Goal: Task Accomplishment & Management: Complete application form

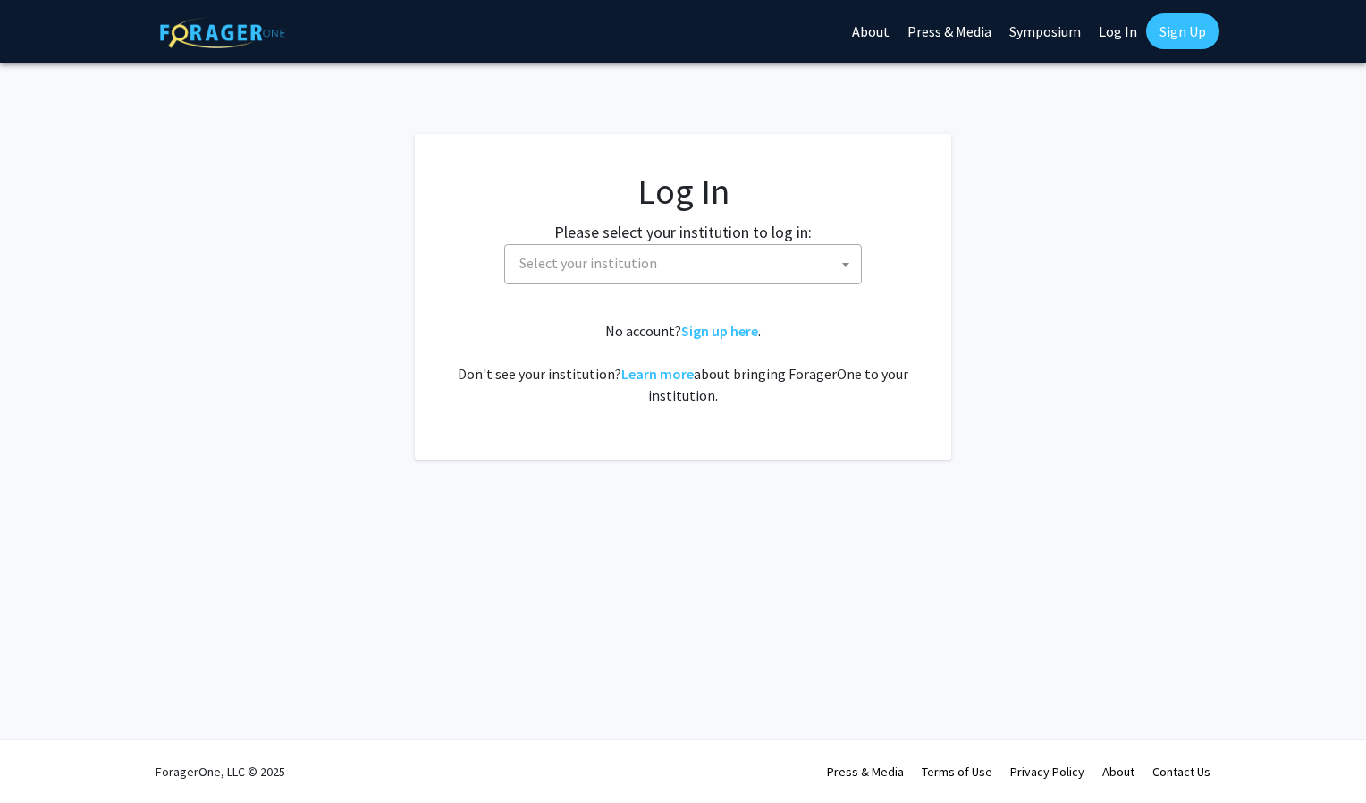
select select
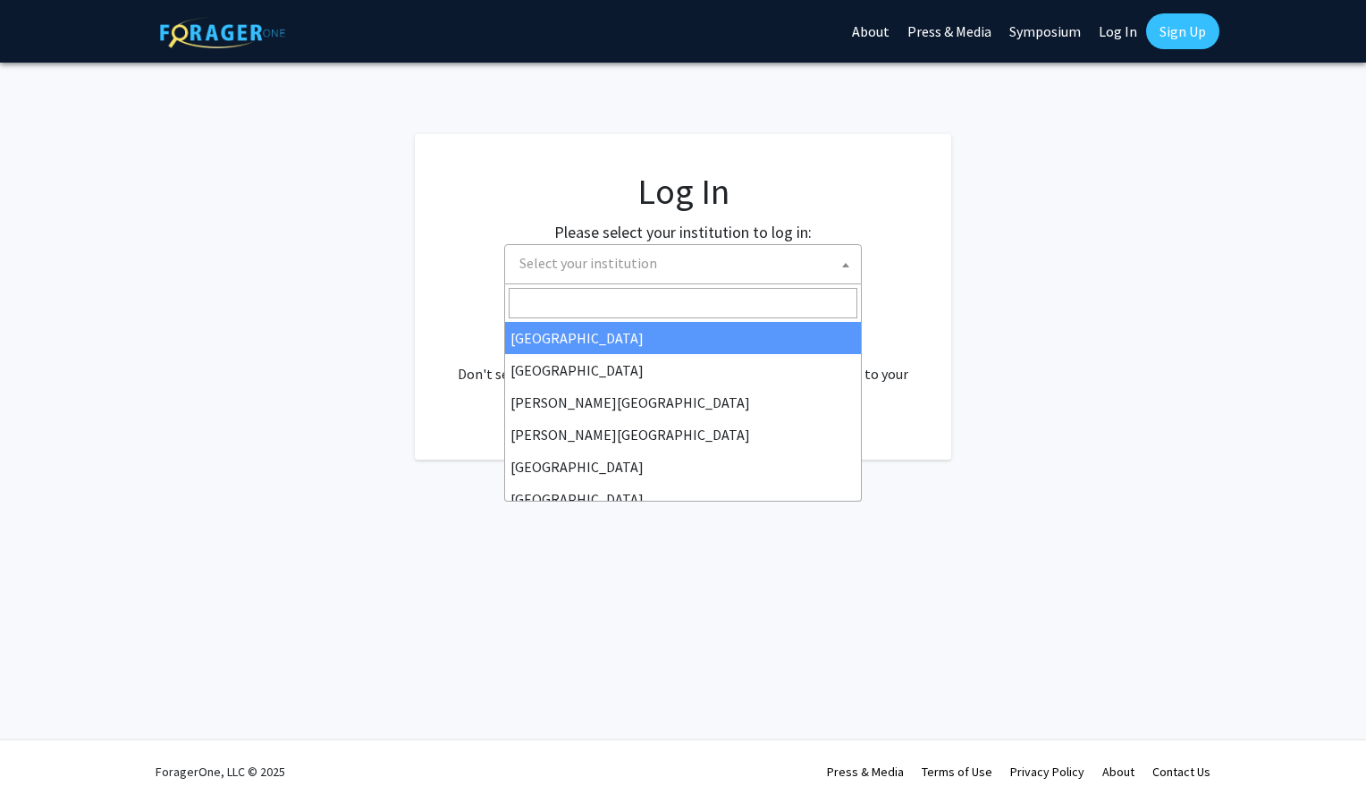
click at [597, 275] on span "Select your institution" at bounding box center [686, 263] width 349 height 37
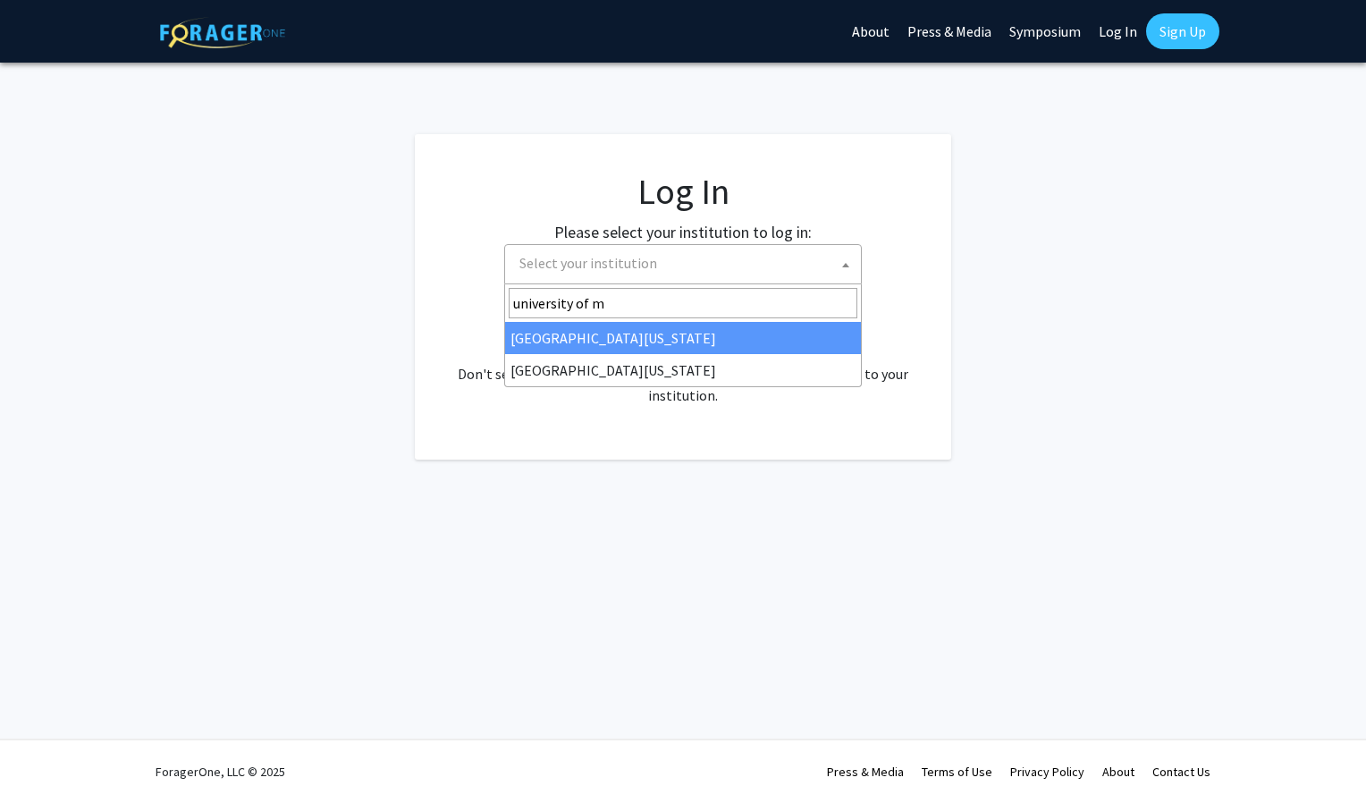
type input "university of m"
select select "31"
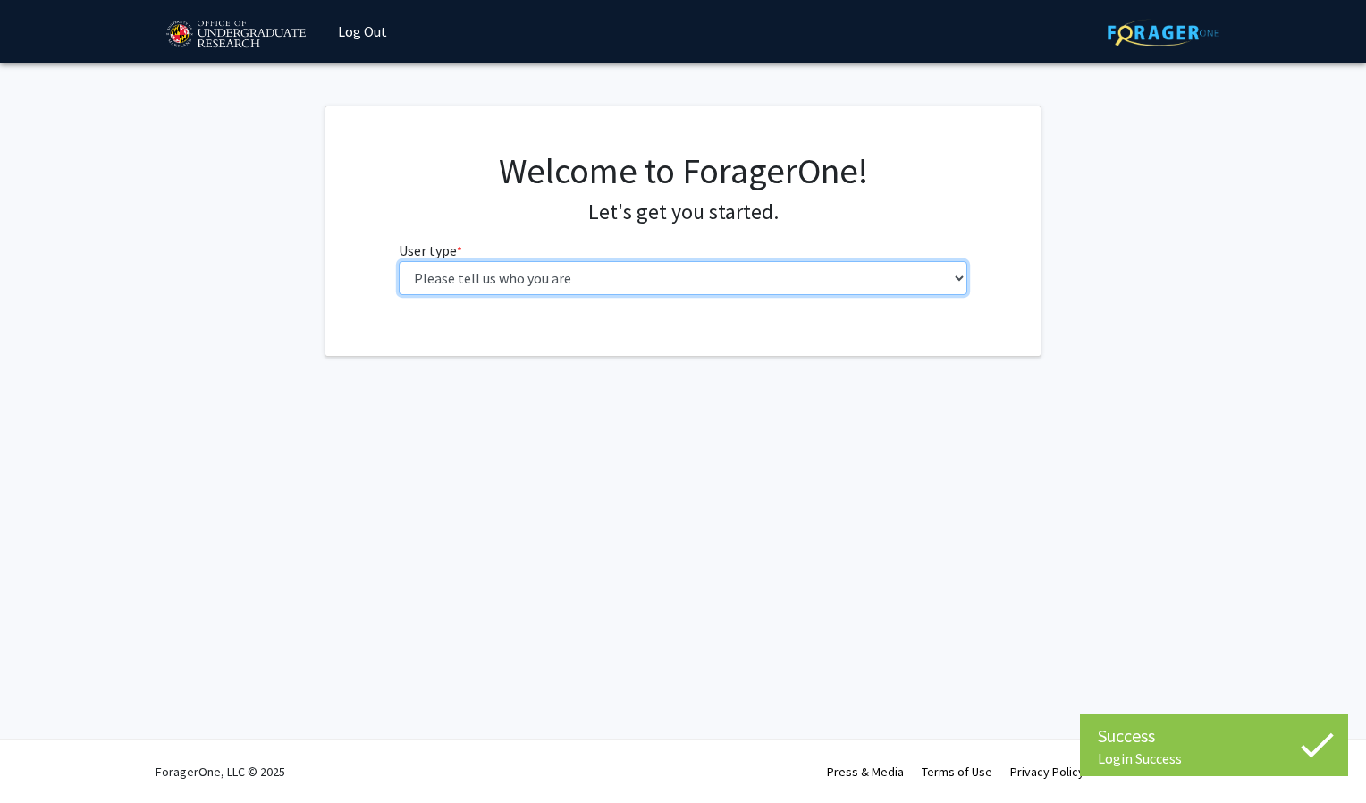
click at [574, 290] on select "Please tell us who you are Undergraduate Student Master's Student Doctoral Cand…" at bounding box center [684, 278] width 570 height 34
select select "1: undergrad"
click at [399, 261] on select "Please tell us who you are Undergraduate Student Master's Student Doctoral Cand…" at bounding box center [684, 278] width 570 height 34
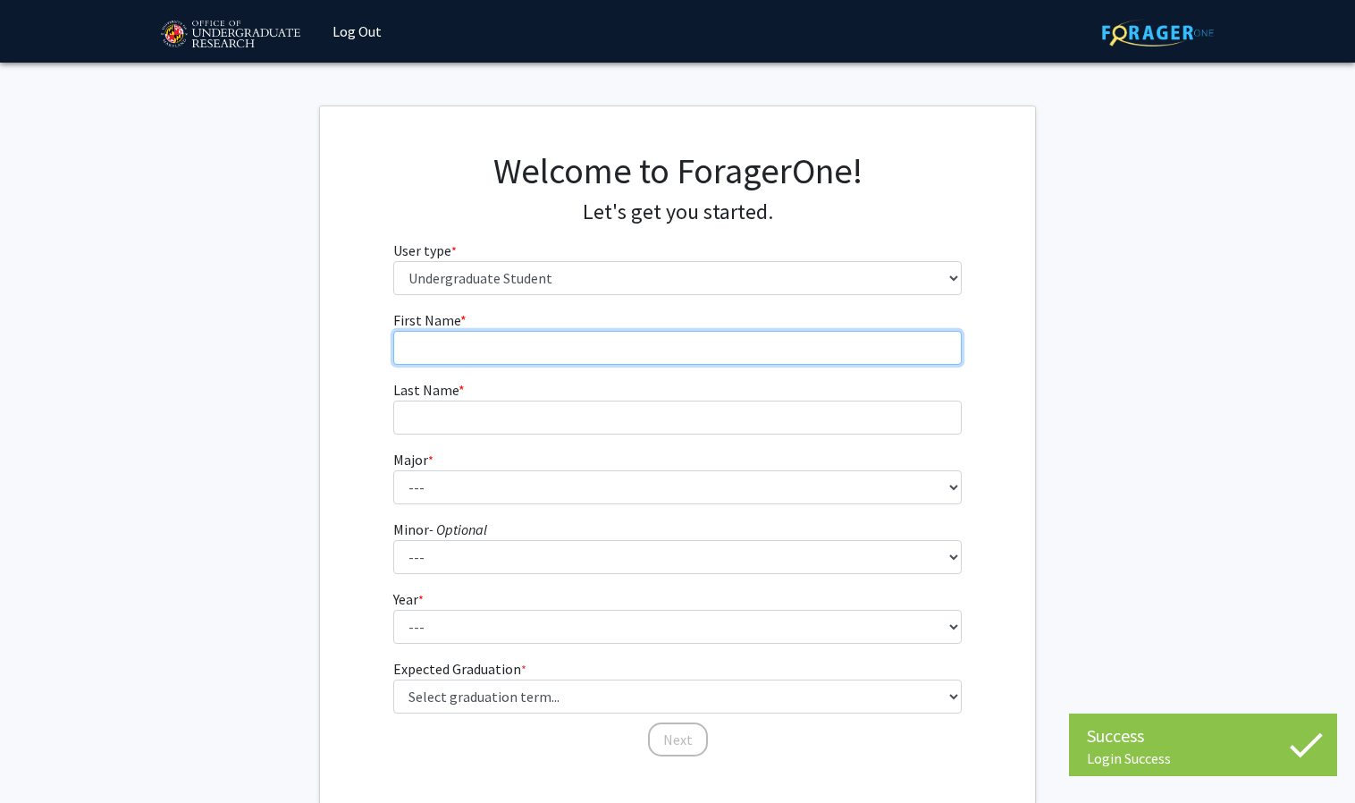
click at [597, 350] on input "First Name * required" at bounding box center [678, 348] width 570 height 34
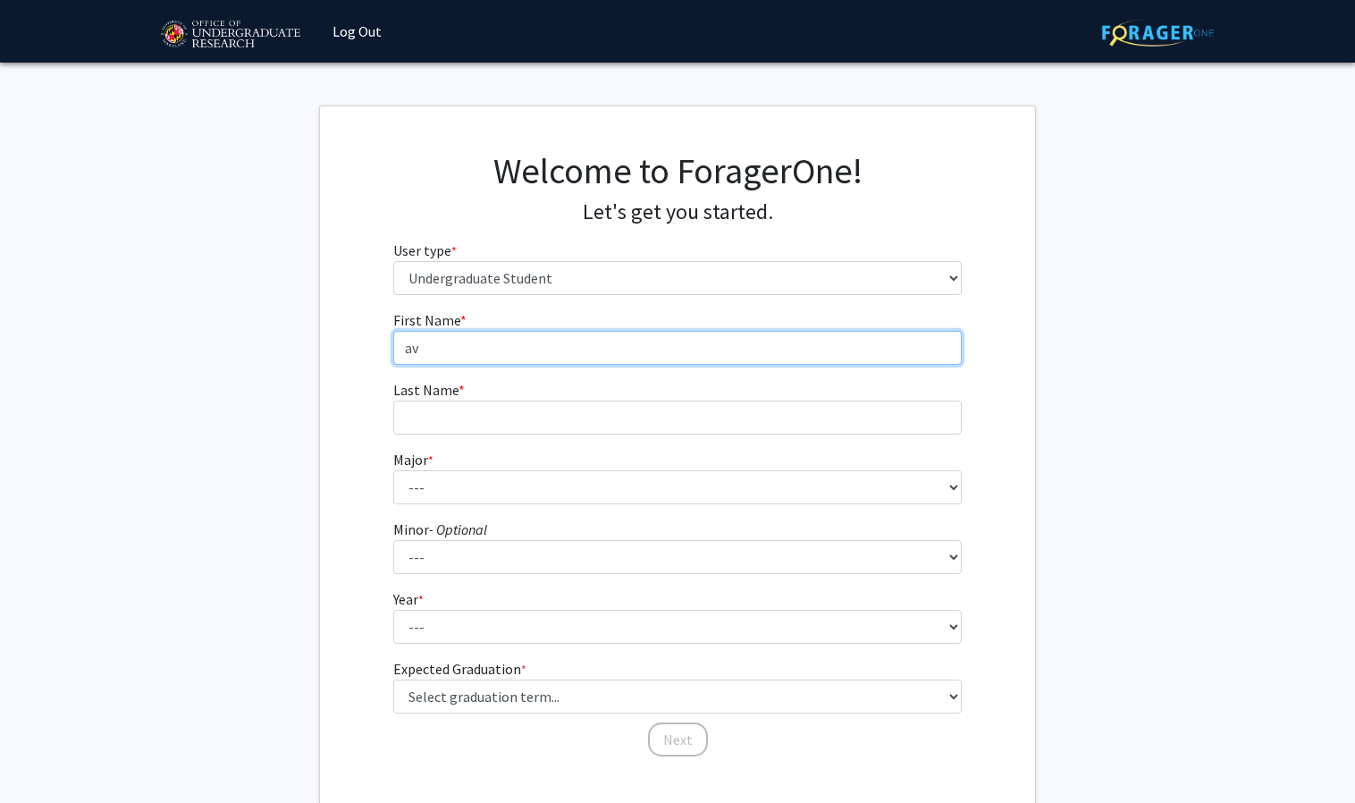
type input "a"
type input "Ava"
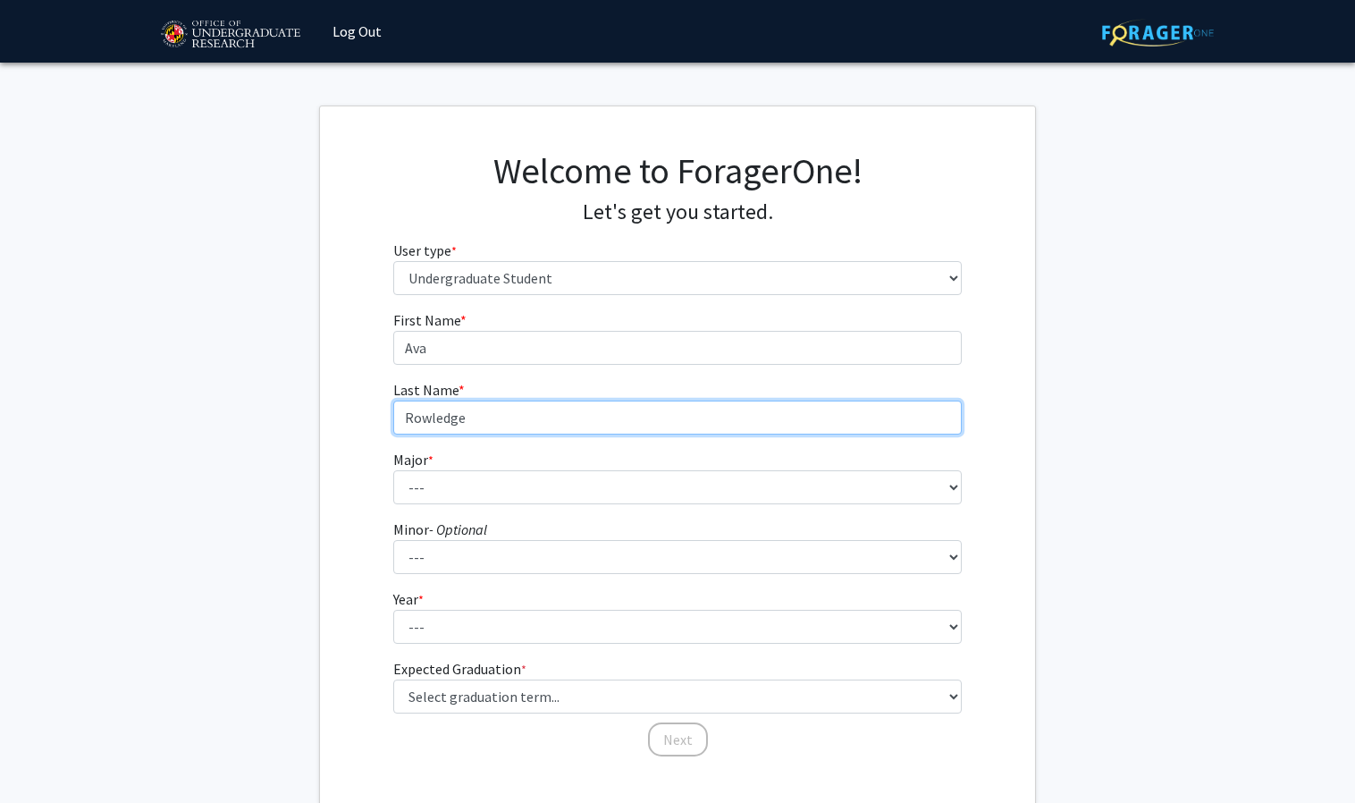
type input "Rowledge"
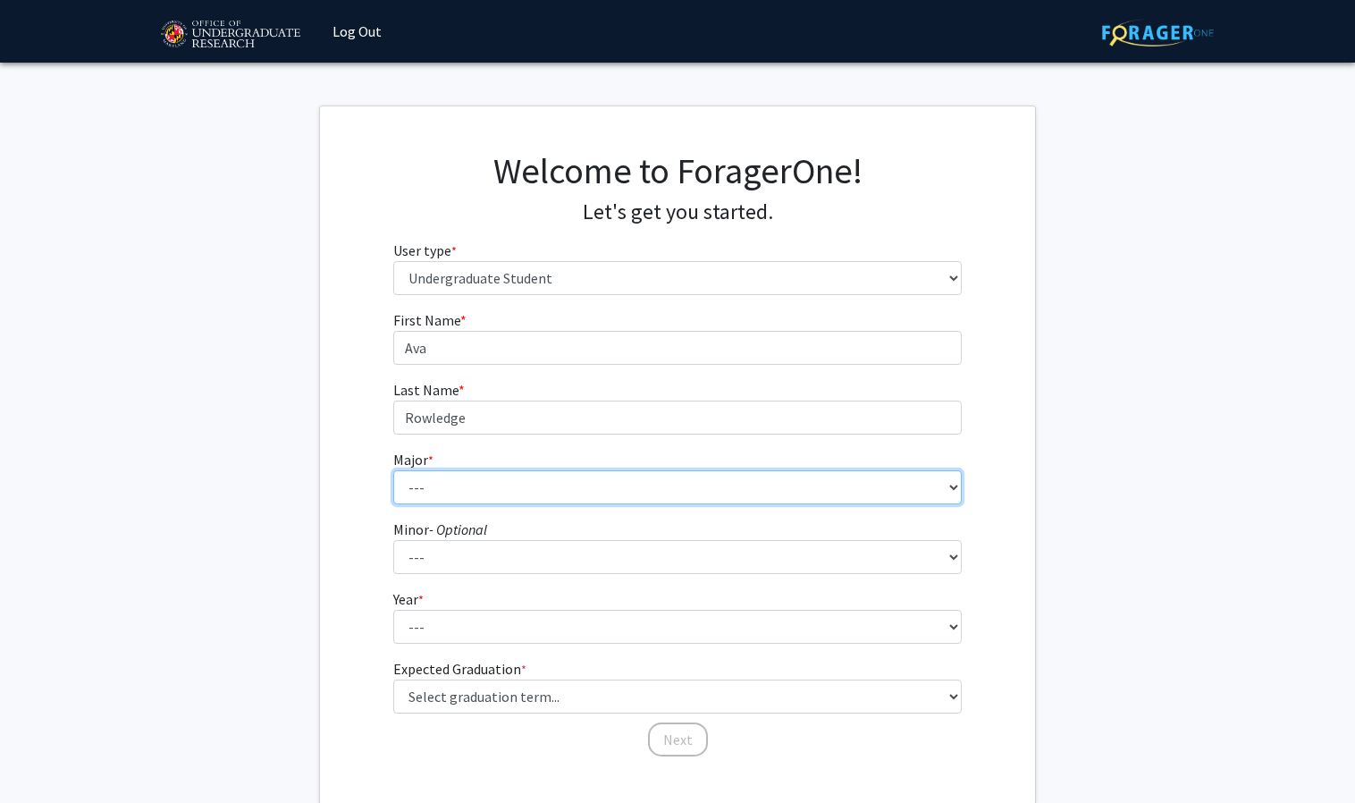
click at [501, 479] on select "--- Accounting Aerospace Engineering African American and Africana Studies Agri…" at bounding box center [678, 487] width 570 height 34
select select "49: 2350"
click at [393, 470] on select "--- Accounting Aerospace Engineering African American and Africana Studies Agri…" at bounding box center [678, 487] width 570 height 34
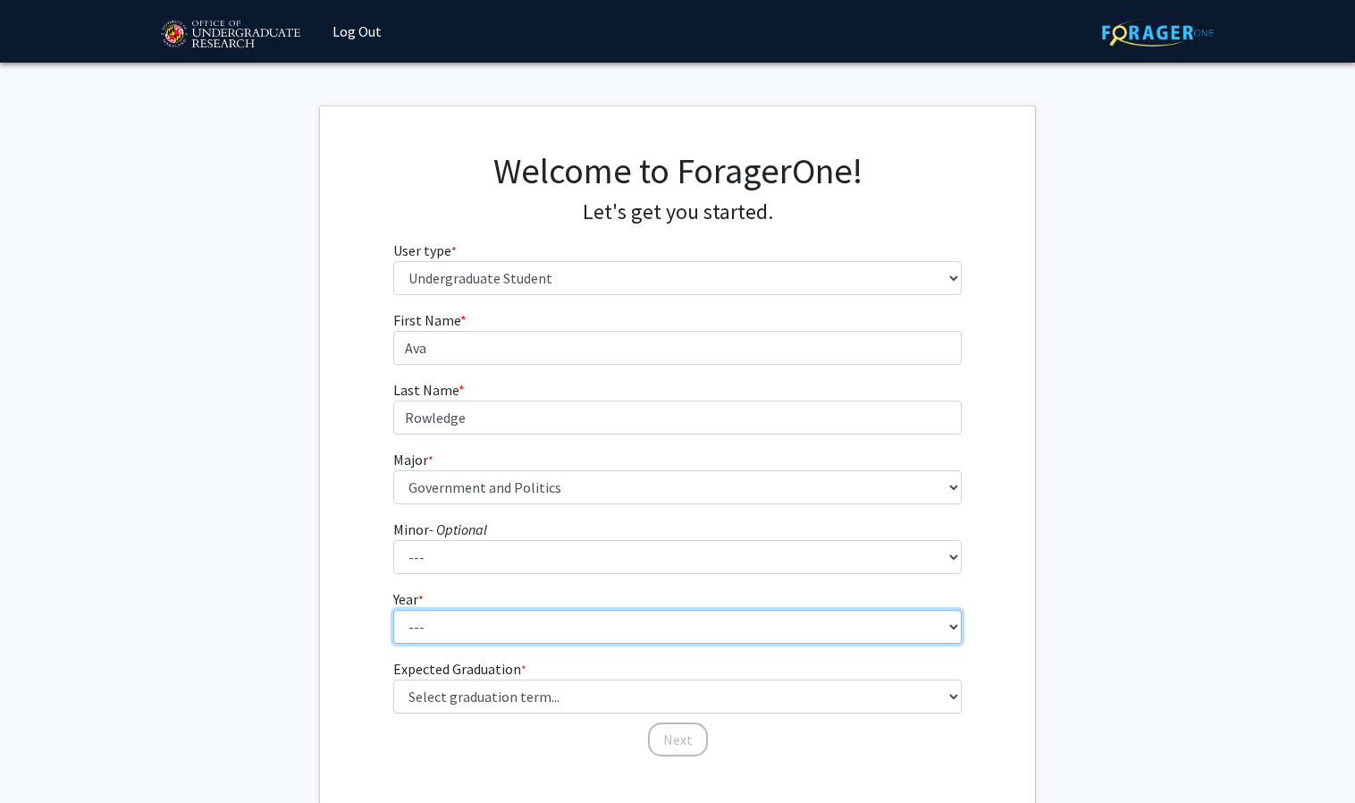
click at [474, 626] on select "--- First-year Sophomore Junior Senior Postbaccalaureate Certificate" at bounding box center [678, 627] width 570 height 34
select select "1: first-year"
click at [393, 610] on select "--- First-year Sophomore Junior Senior Postbaccalaureate Certificate" at bounding box center [678, 627] width 570 height 34
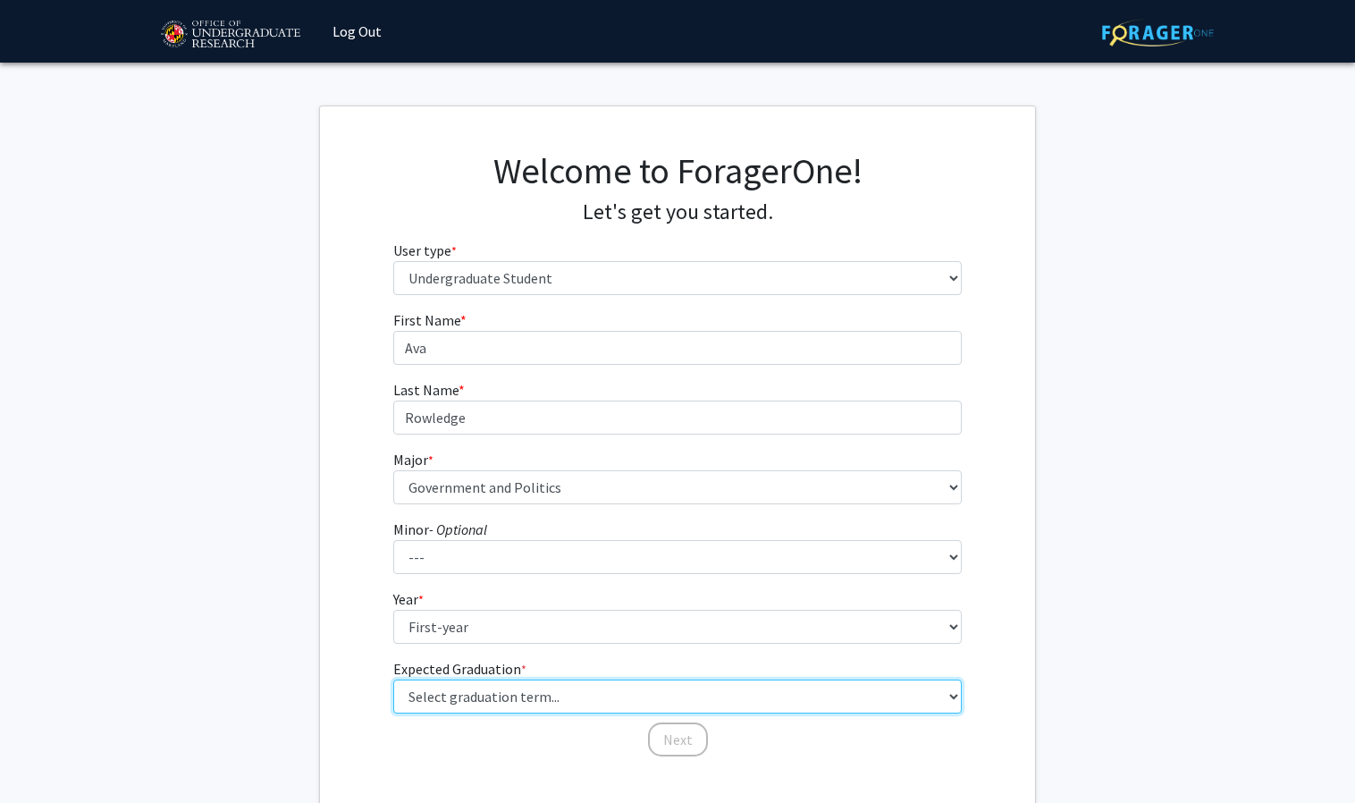
click at [486, 690] on select "Select graduation term... Spring 2025 Summer 2025 Fall 2025 Winter 2025 Spring …" at bounding box center [678, 696] width 570 height 34
select select "17: spring_2029"
click at [393, 679] on select "Select graduation term... Spring 2025 Summer 2025 Fall 2025 Winter 2025 Spring …" at bounding box center [678, 696] width 570 height 34
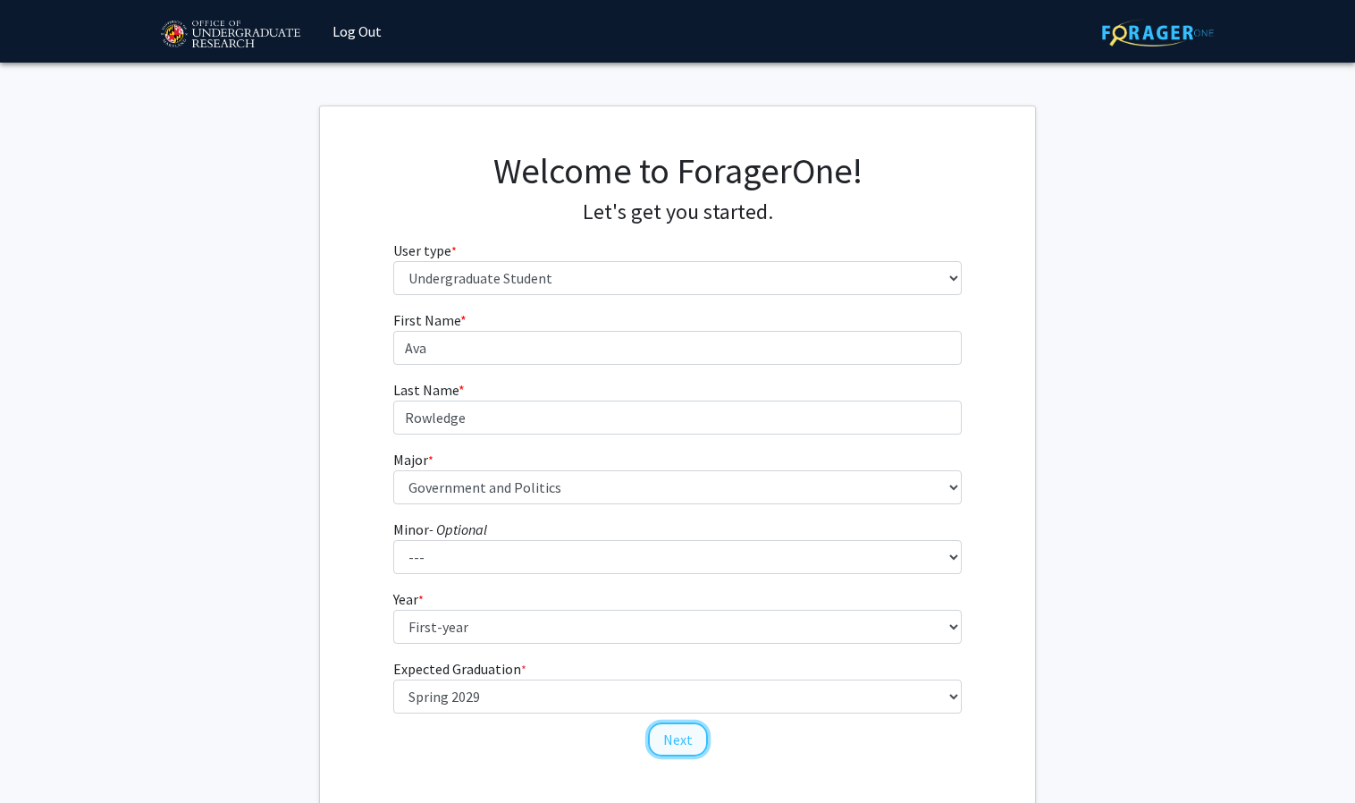
click at [673, 740] on button "Next" at bounding box center [678, 739] width 60 height 34
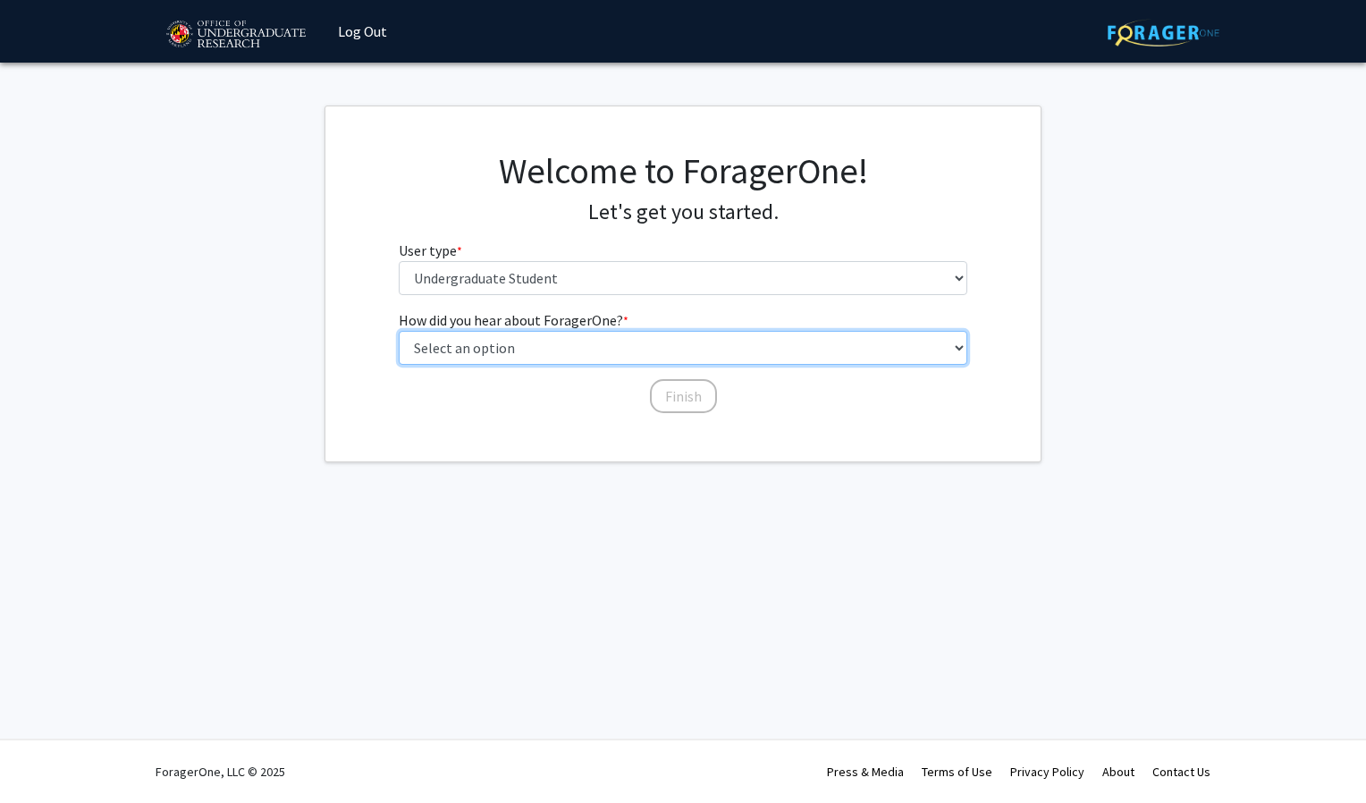
click at [520, 349] on select "Select an option Peer/student recommendation Faculty/staff recommendation Unive…" at bounding box center [684, 348] width 570 height 34
select select "3: university_website"
click at [399, 331] on select "Select an option Peer/student recommendation Faculty/staff recommendation Unive…" at bounding box center [684, 348] width 570 height 34
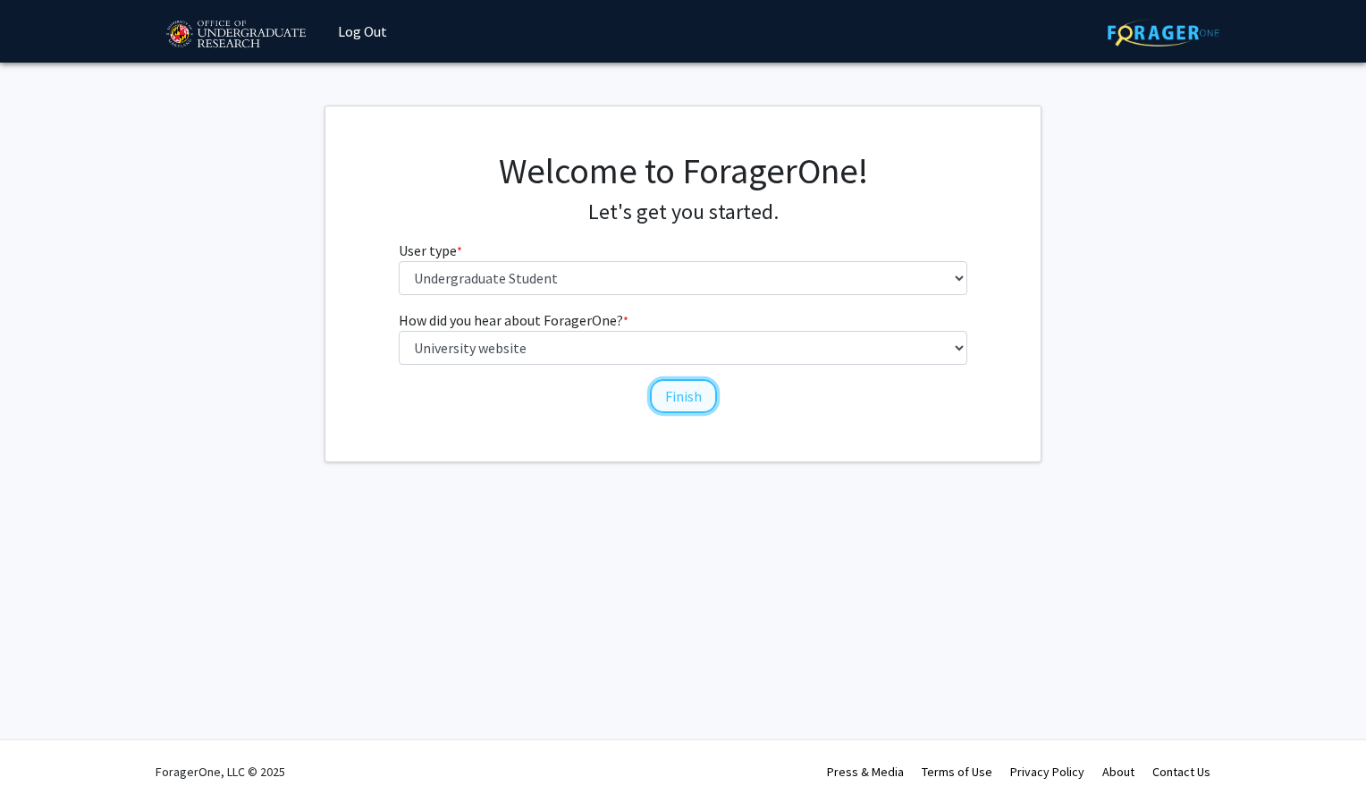
click at [674, 401] on button "Finish" at bounding box center [683, 396] width 67 height 34
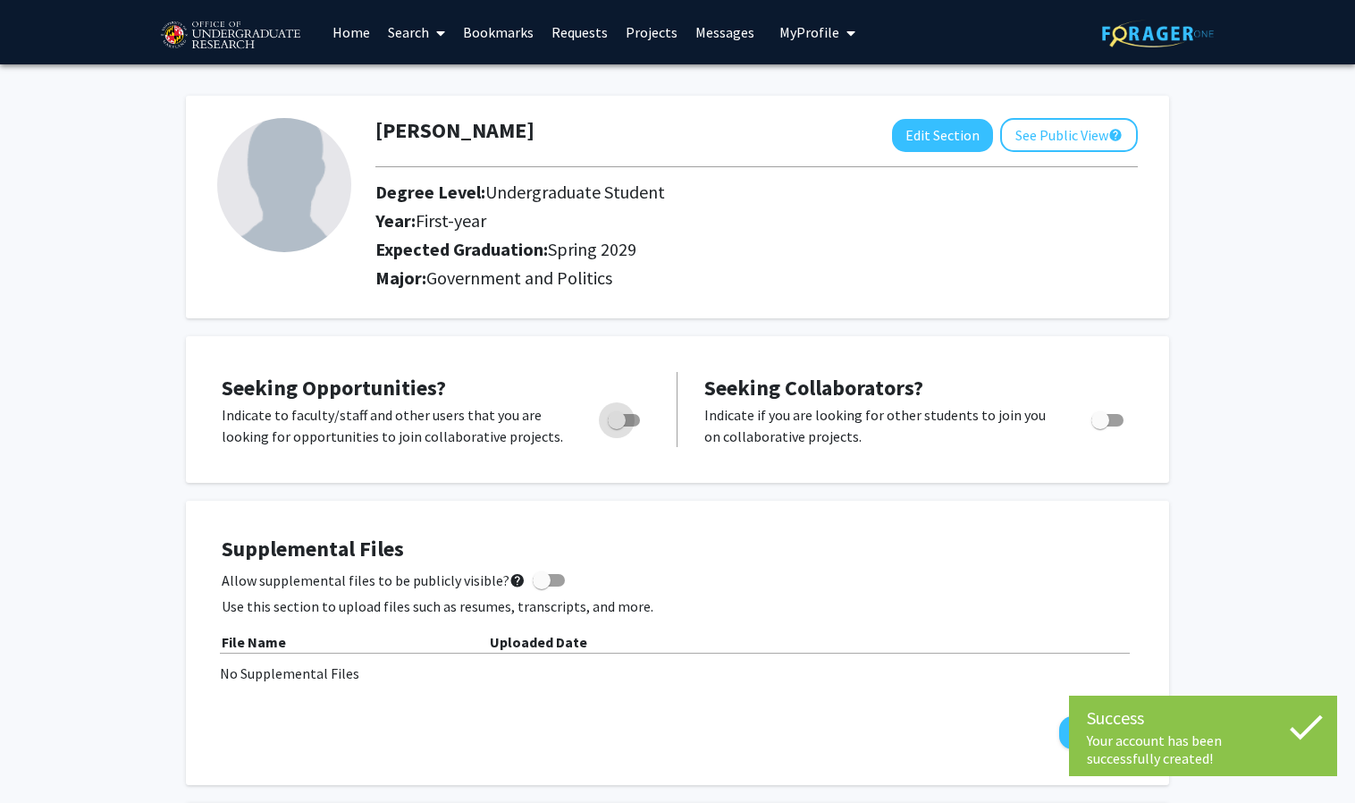
click at [631, 417] on span "Toggle" at bounding box center [624, 420] width 32 height 13
click at [617, 426] on input "Are you actively seeking opportunities?" at bounding box center [616, 426] width 1 height 1
checkbox input "true"
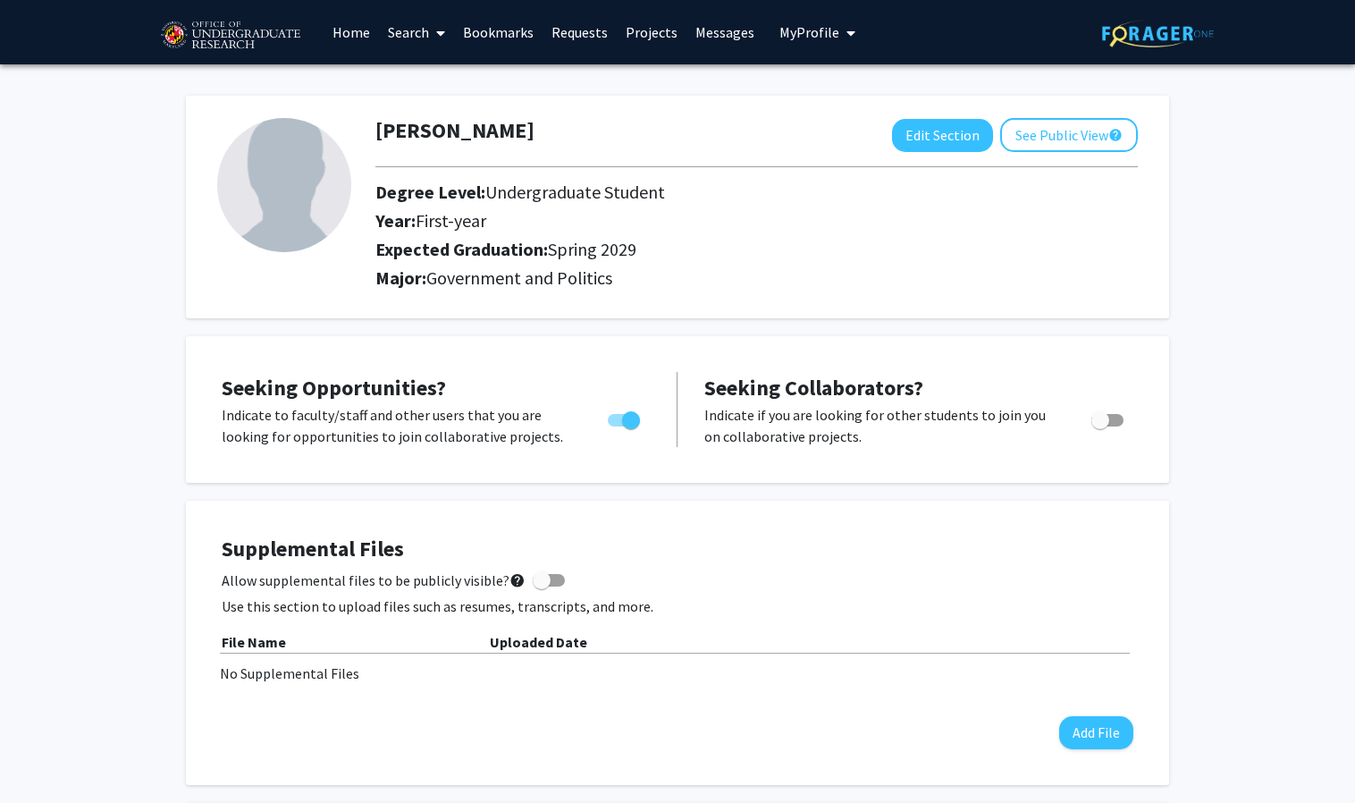
click at [348, 30] on link "Home" at bounding box center [351, 32] width 55 height 63
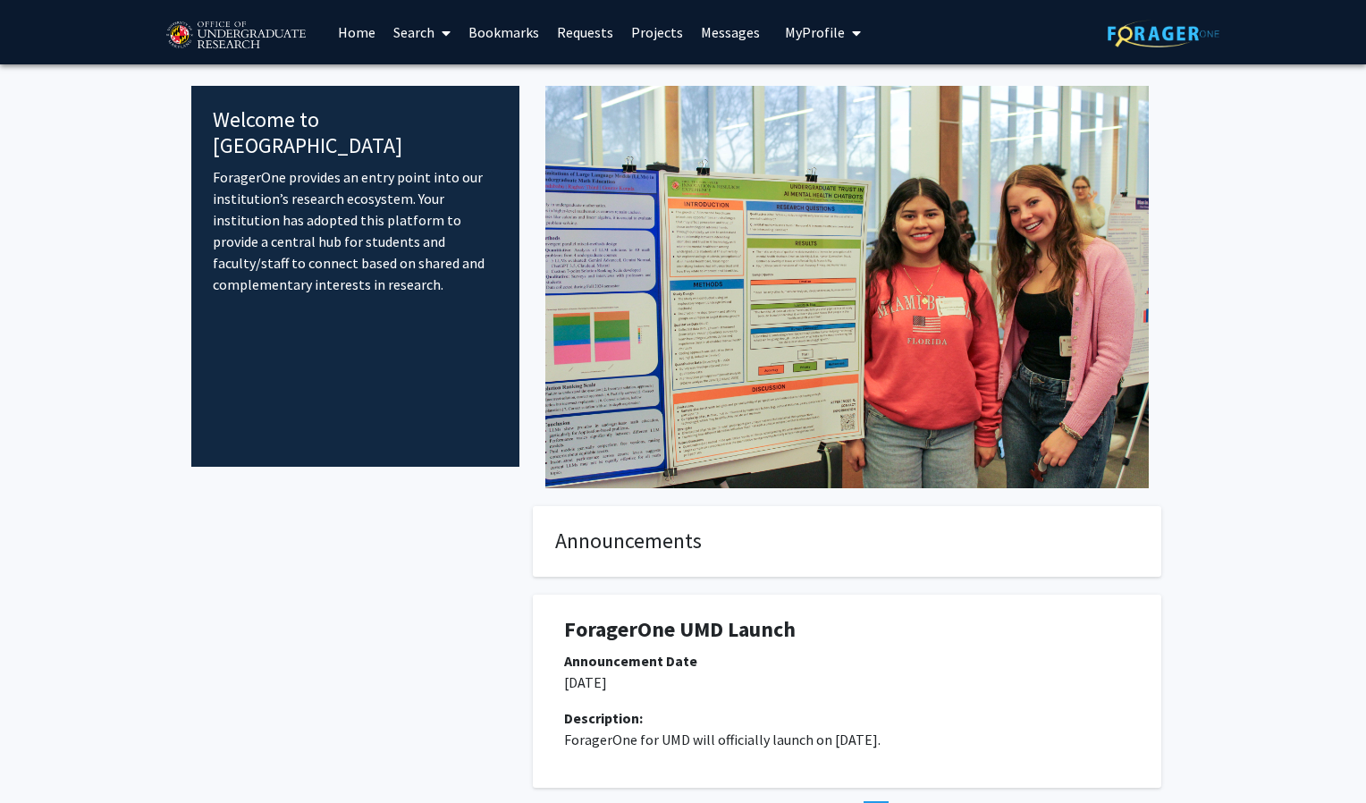
click at [763, 261] on div at bounding box center [846, 287] width 655 height 402
click at [917, 802] on span "Next page" at bounding box center [914, 815] width 30 height 18
click at [743, 254] on div at bounding box center [846, 287] width 655 height 402
